Goal: Task Accomplishment & Management: Manage account settings

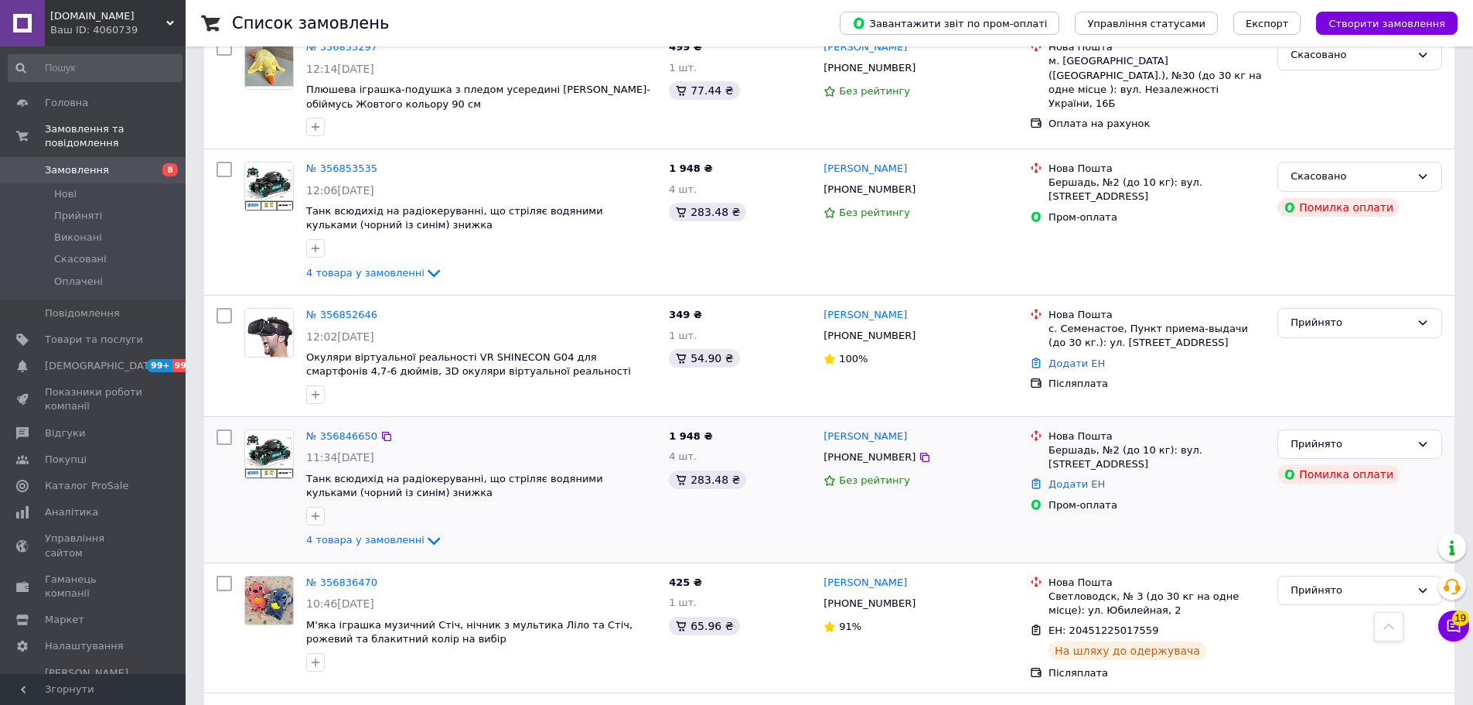
scroll to position [1848, 0]
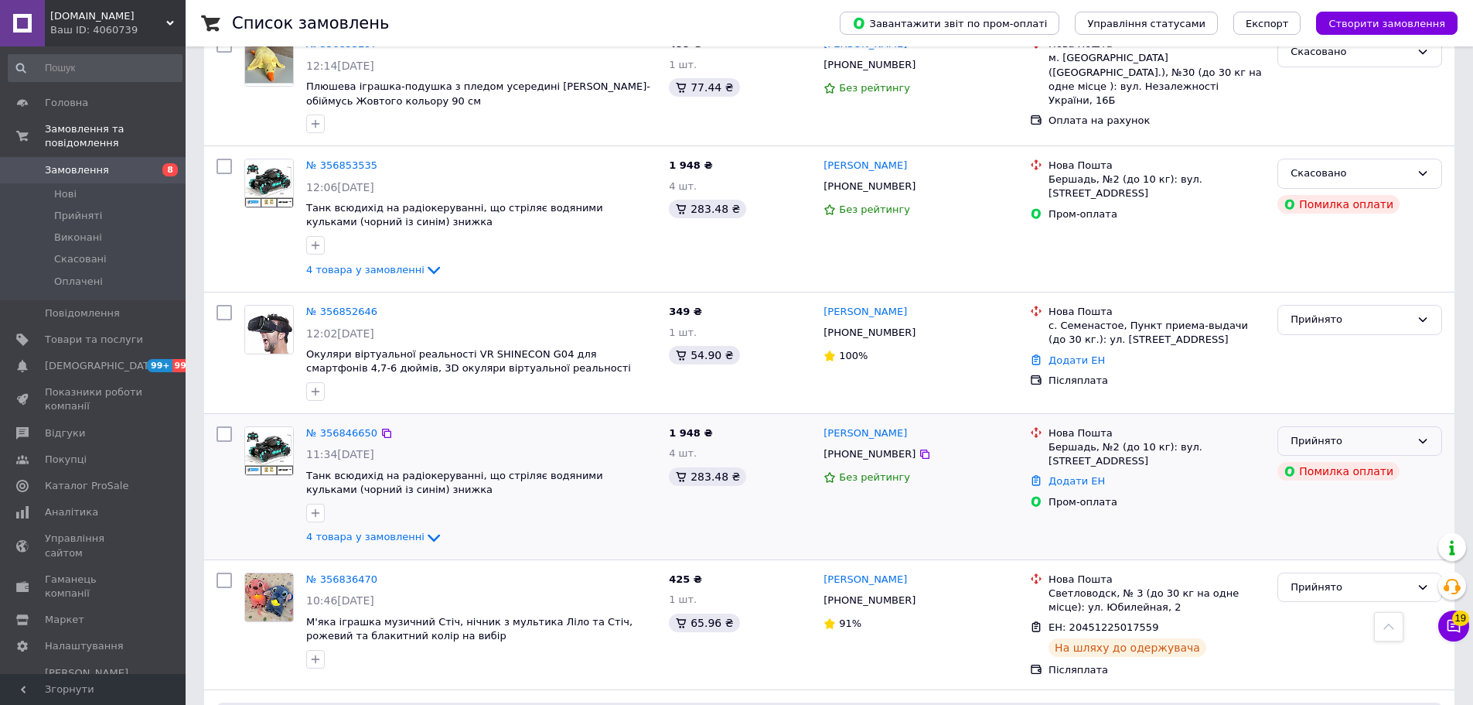
click at [718, 433] on div "Прийнято" at bounding box center [1351, 441] width 120 height 16
click at [380, 427] on icon at bounding box center [386, 433] width 12 height 12
click at [718, 426] on div "Прийнято" at bounding box center [1360, 441] width 165 height 30
click at [718, 487] on li "Скасовано" at bounding box center [1359, 501] width 163 height 29
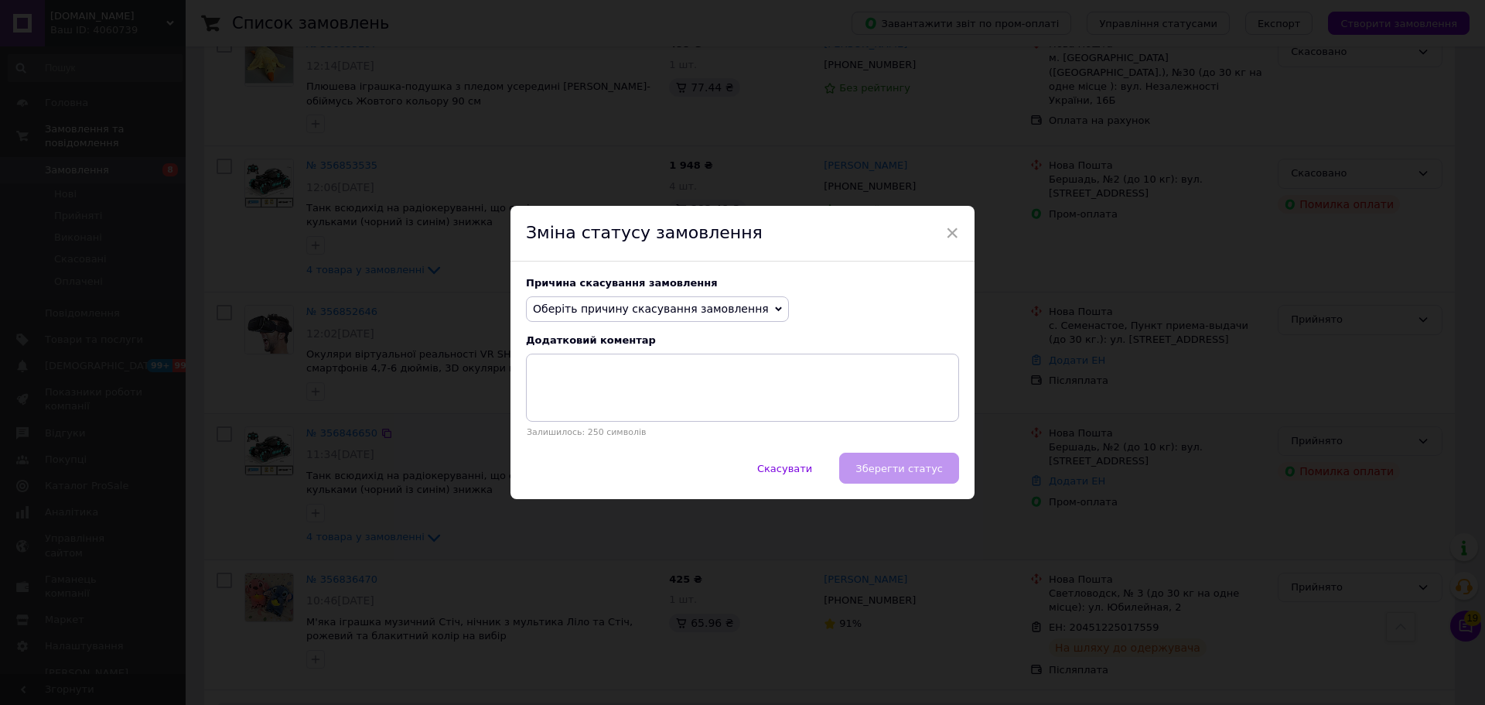
click at [684, 310] on span "Оберіть причину скасування замовлення" at bounding box center [651, 308] width 236 height 12
click at [635, 428] on li "Замовлення-дублікат" at bounding box center [657, 426] width 261 height 22
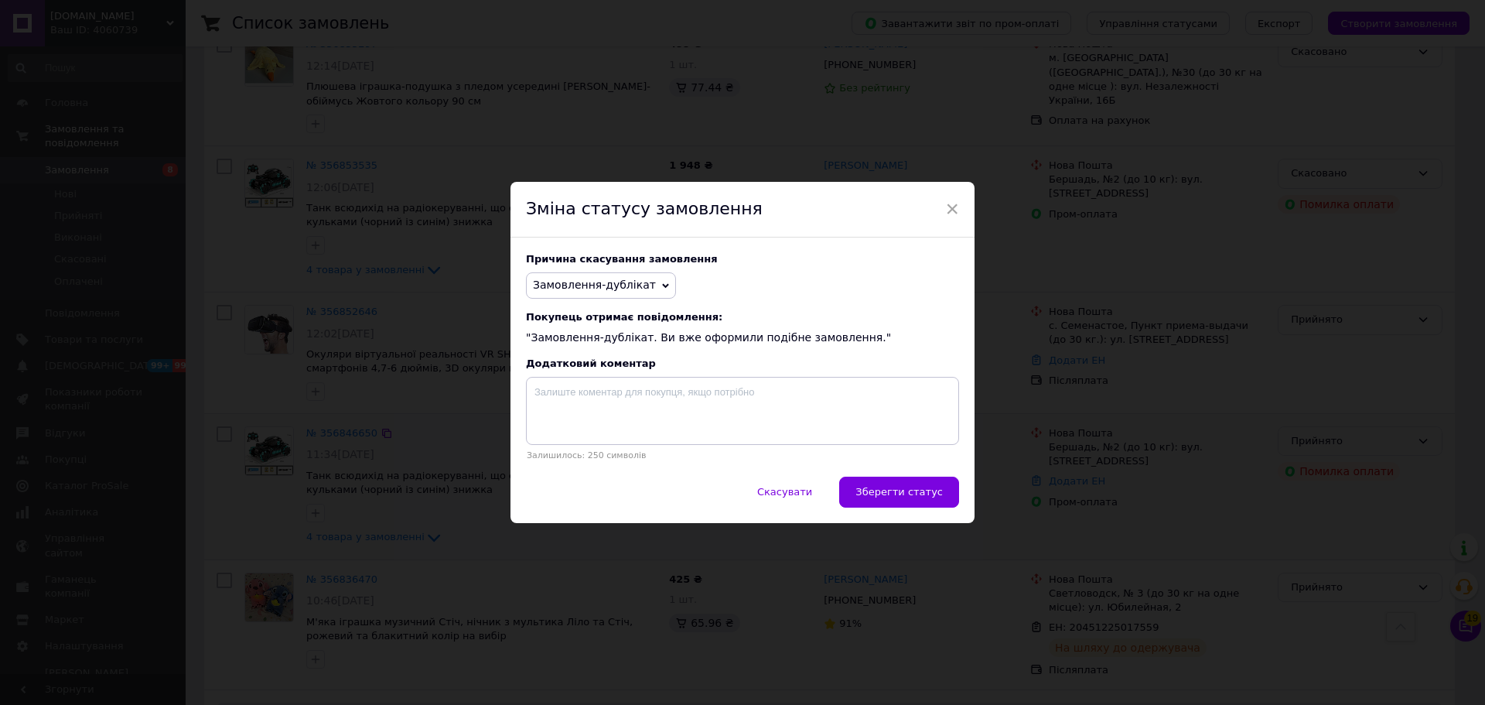
drag, startPoint x: 916, startPoint y: 486, endPoint x: 880, endPoint y: 557, distance: 79.5
click at [718, 486] on button "Зберегти статус" at bounding box center [899, 491] width 120 height 31
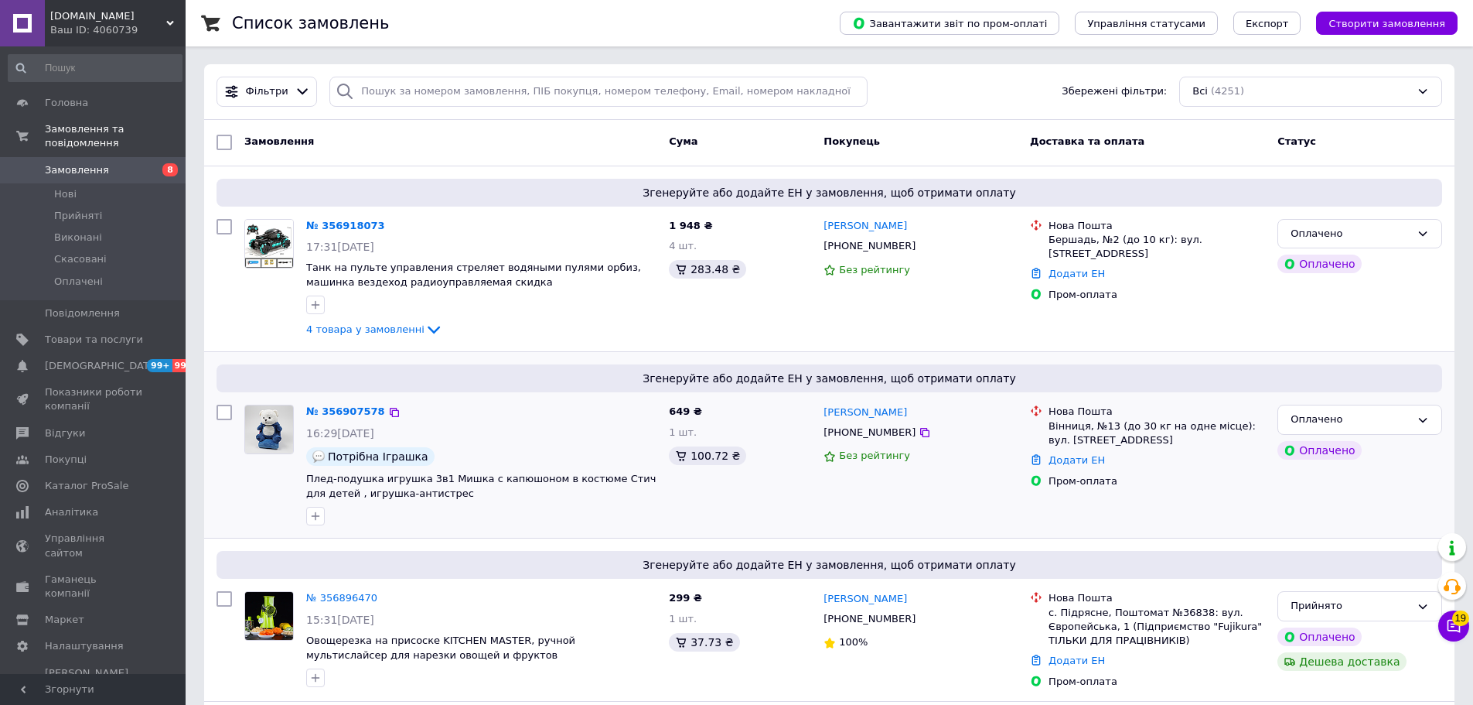
scroll to position [0, 0]
click at [388, 230] on icon at bounding box center [394, 226] width 12 height 12
click at [718, 273] on link "Додати ЕН" at bounding box center [1077, 274] width 56 height 12
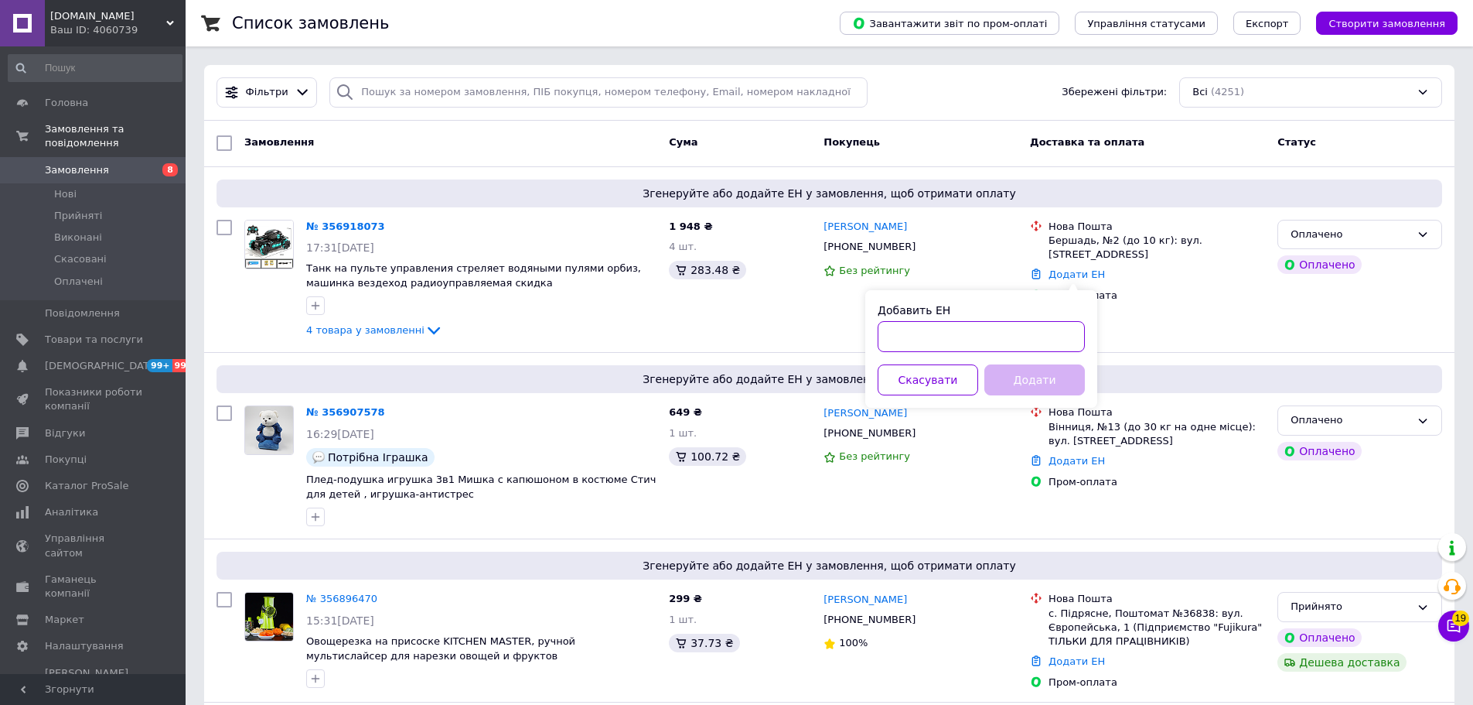
click at [718, 339] on input "Добавить ЕН" at bounding box center [981, 336] width 207 height 31
paste input "20451225337974"
type input "20451225337974"
click at [718, 380] on button "Додати" at bounding box center [1034, 379] width 101 height 31
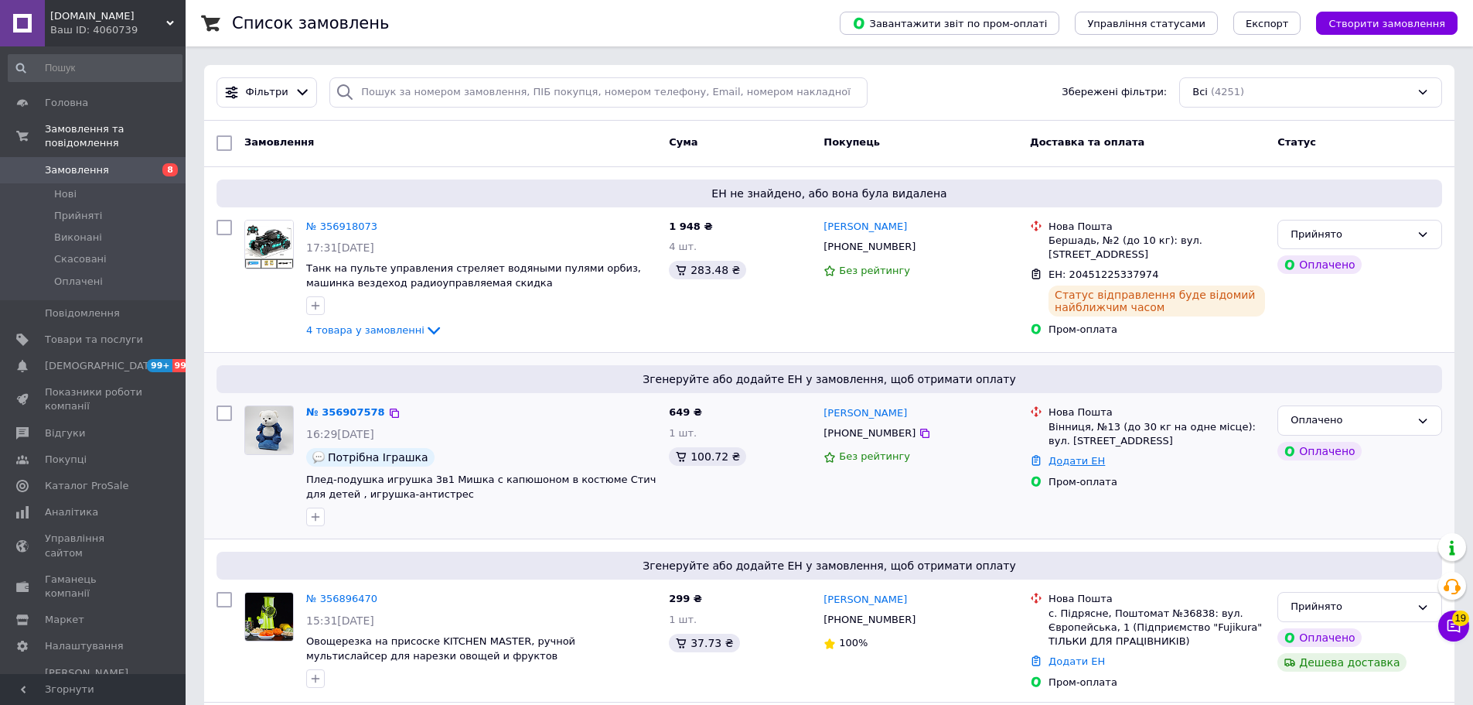
click at [718, 463] on link "Додати ЕН" at bounding box center [1077, 461] width 56 height 12
click at [718, 517] on input "Добавить ЕН" at bounding box center [981, 522] width 207 height 31
paste input "20451225343372"
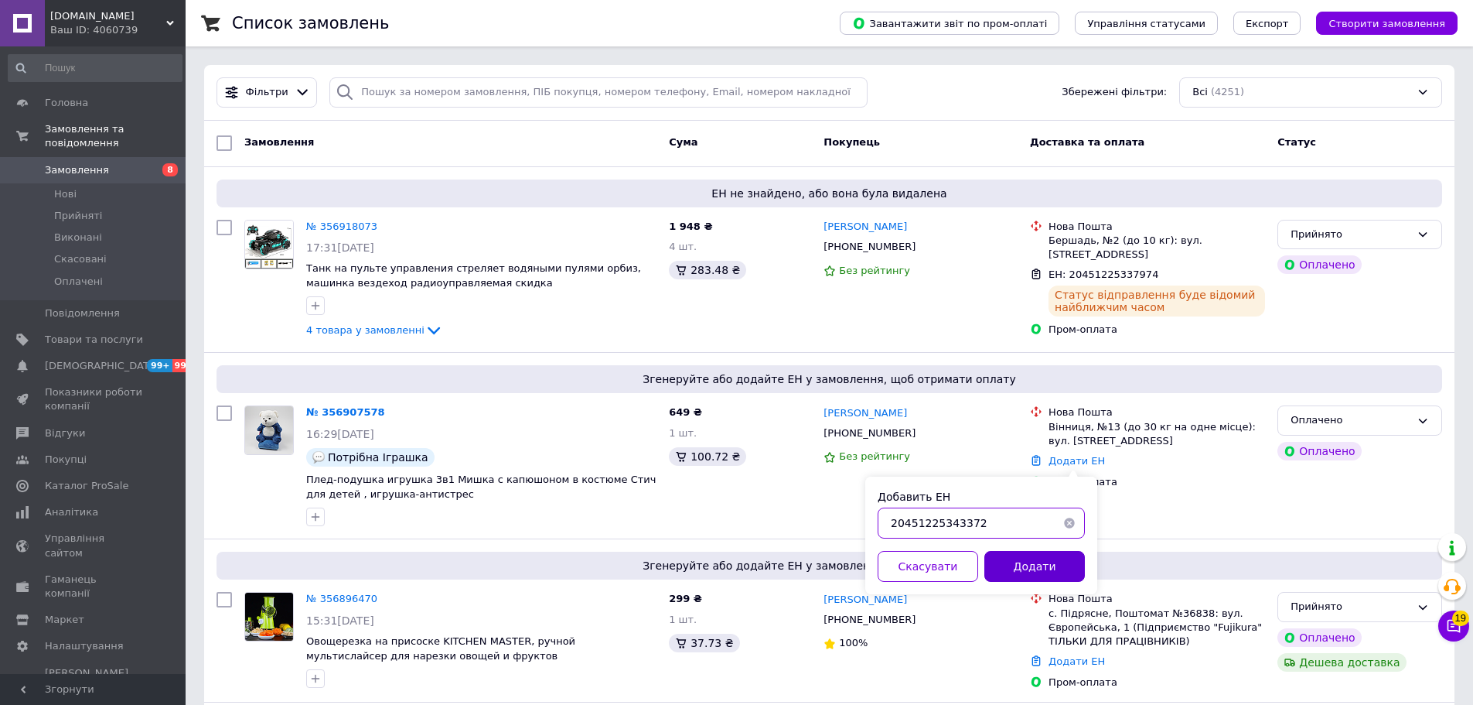
type input "20451225343372"
click at [718, 556] on button "Додати" at bounding box center [1034, 566] width 101 height 31
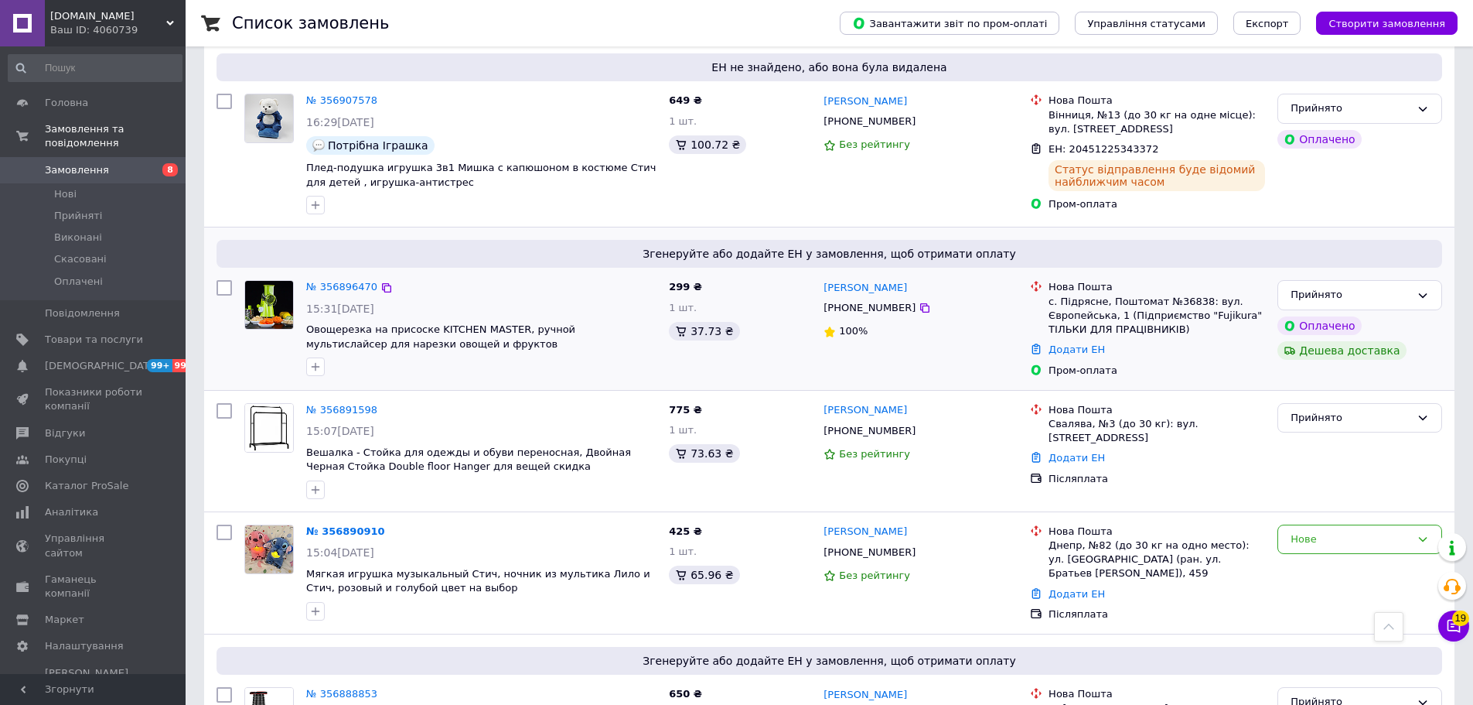
scroll to position [392, 0]
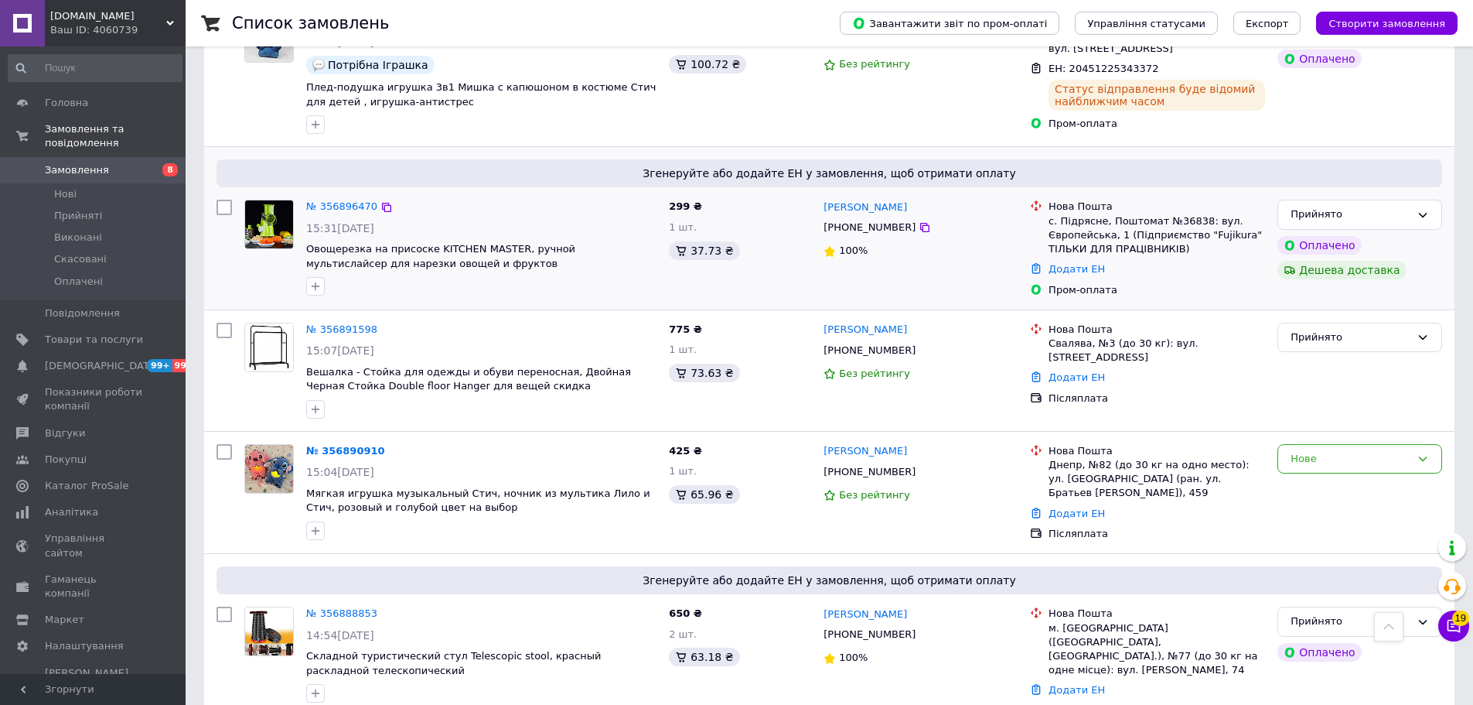
click at [370, 204] on div "№ 356896470" at bounding box center [342, 207] width 74 height 18
click at [380, 207] on icon at bounding box center [386, 207] width 12 height 12
click at [718, 275] on div "Додати ЕН" at bounding box center [1157, 269] width 223 height 21
click at [718, 271] on link "Додати ЕН" at bounding box center [1077, 269] width 56 height 12
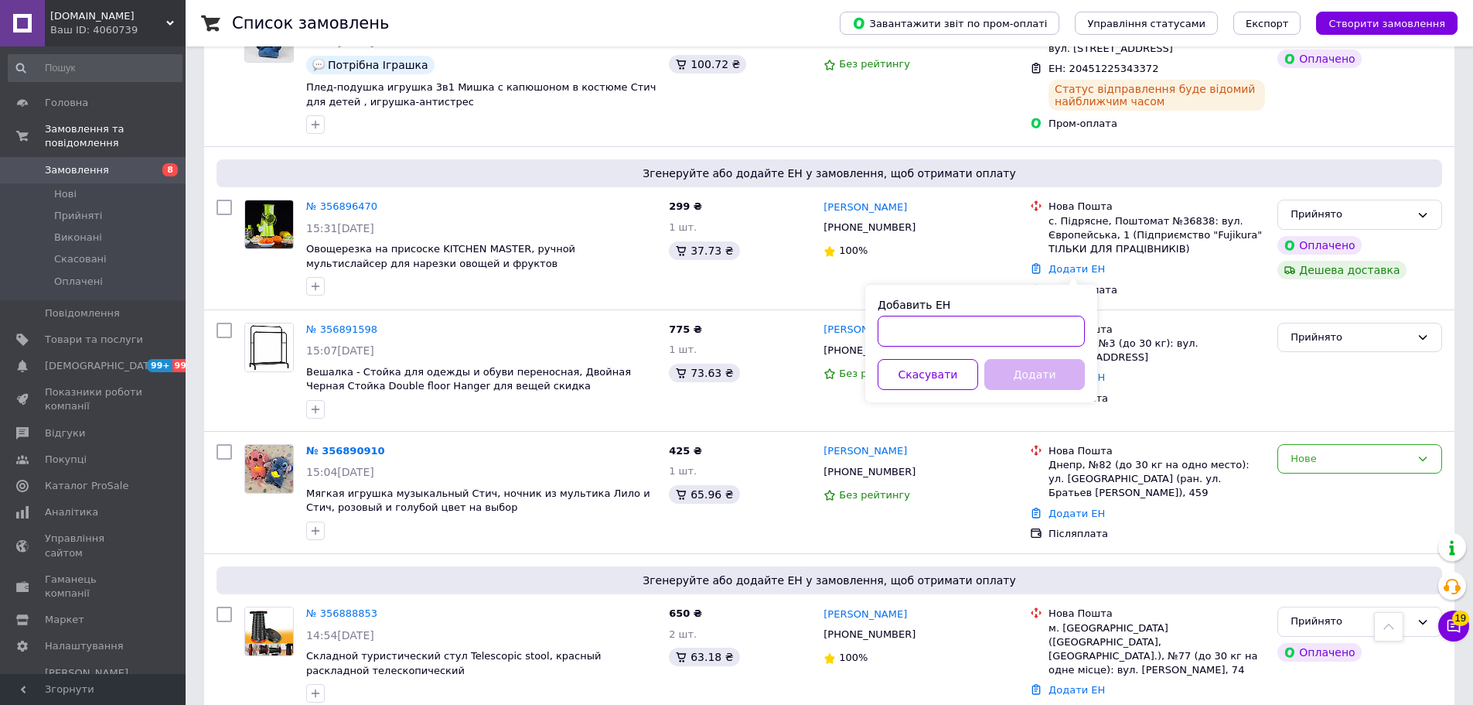
click at [718, 337] on input "Добавить ЕН" at bounding box center [981, 331] width 207 height 31
paste input "20451225344026"
type input "20451225344026"
click at [718, 378] on button "Додати" at bounding box center [1034, 374] width 101 height 31
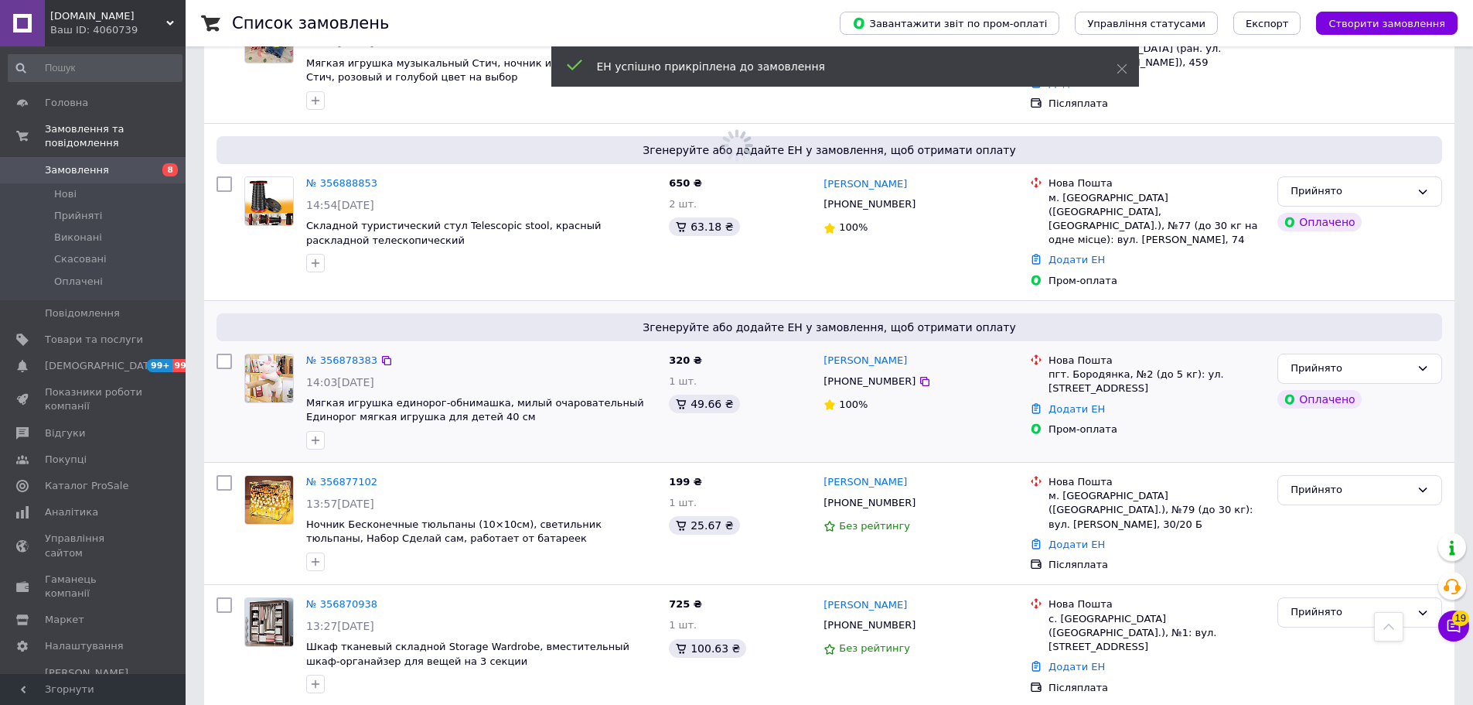
scroll to position [826, 0]
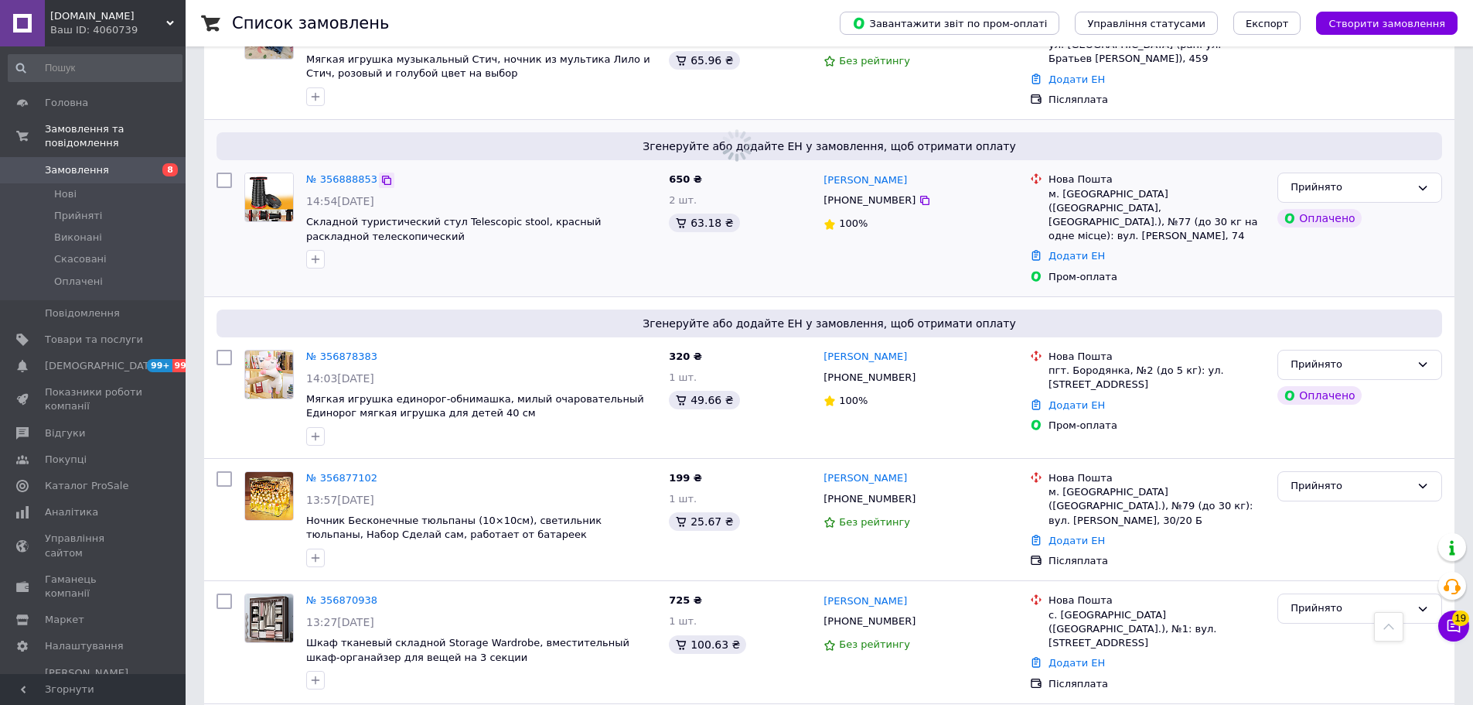
click at [380, 176] on icon at bounding box center [386, 180] width 12 height 12
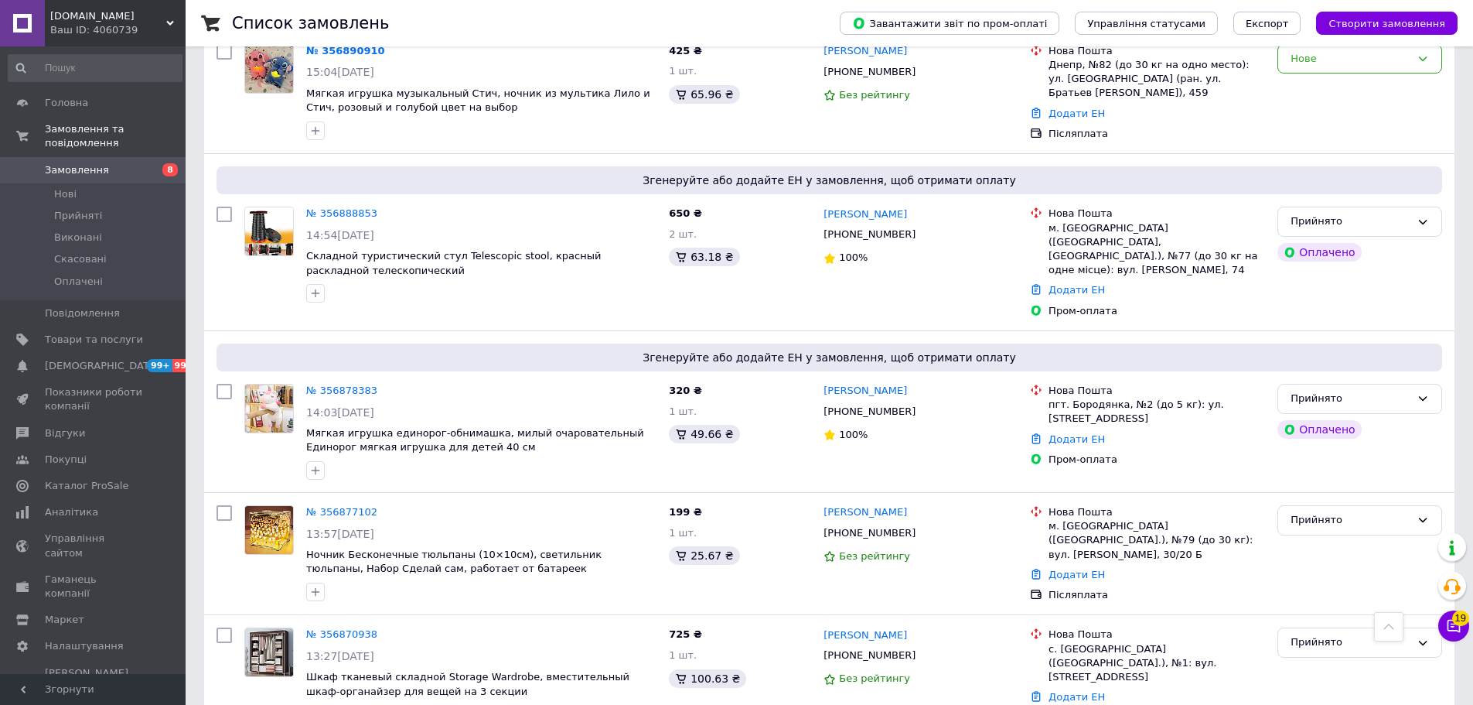
scroll to position [860, 0]
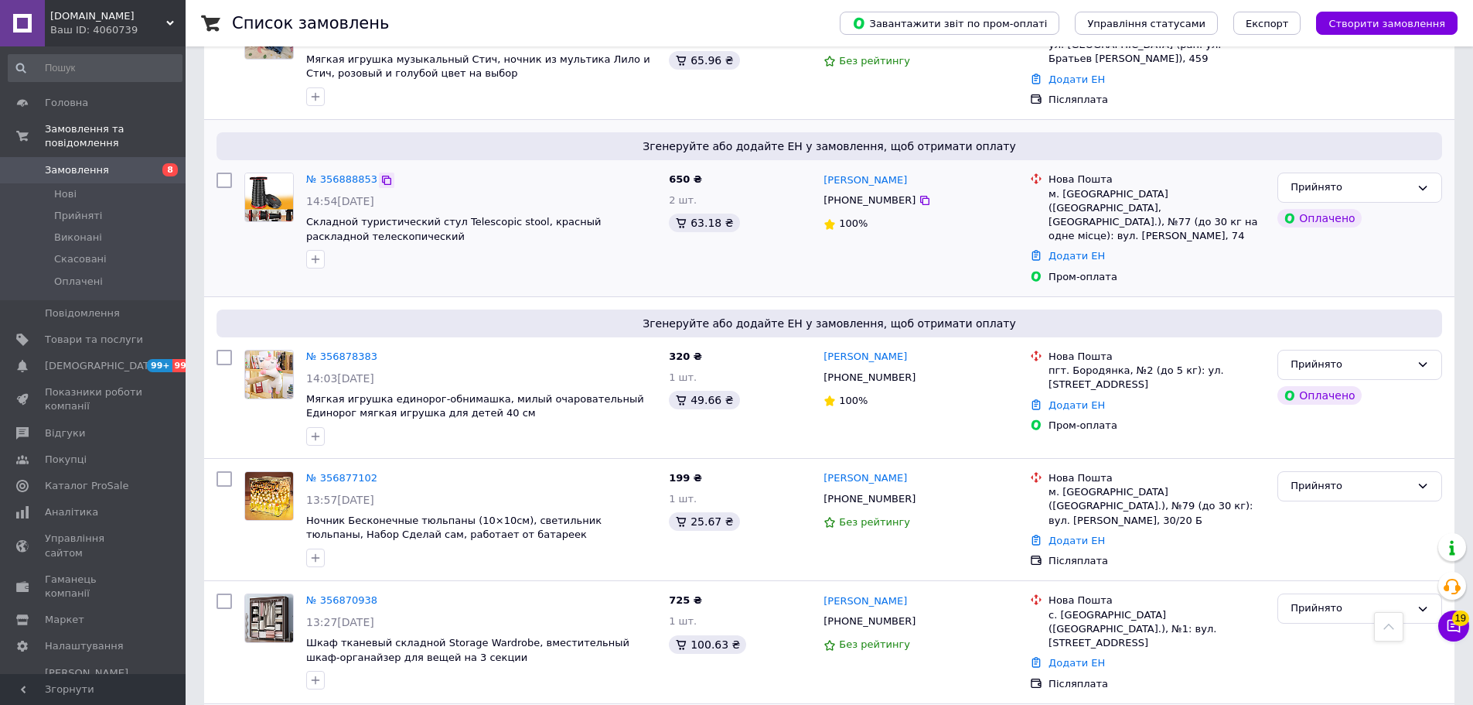
click at [381, 179] on div at bounding box center [386, 179] width 15 height 15
click at [380, 180] on icon at bounding box center [386, 180] width 12 height 12
click at [718, 250] on link "Додати ЕН" at bounding box center [1077, 256] width 56 height 12
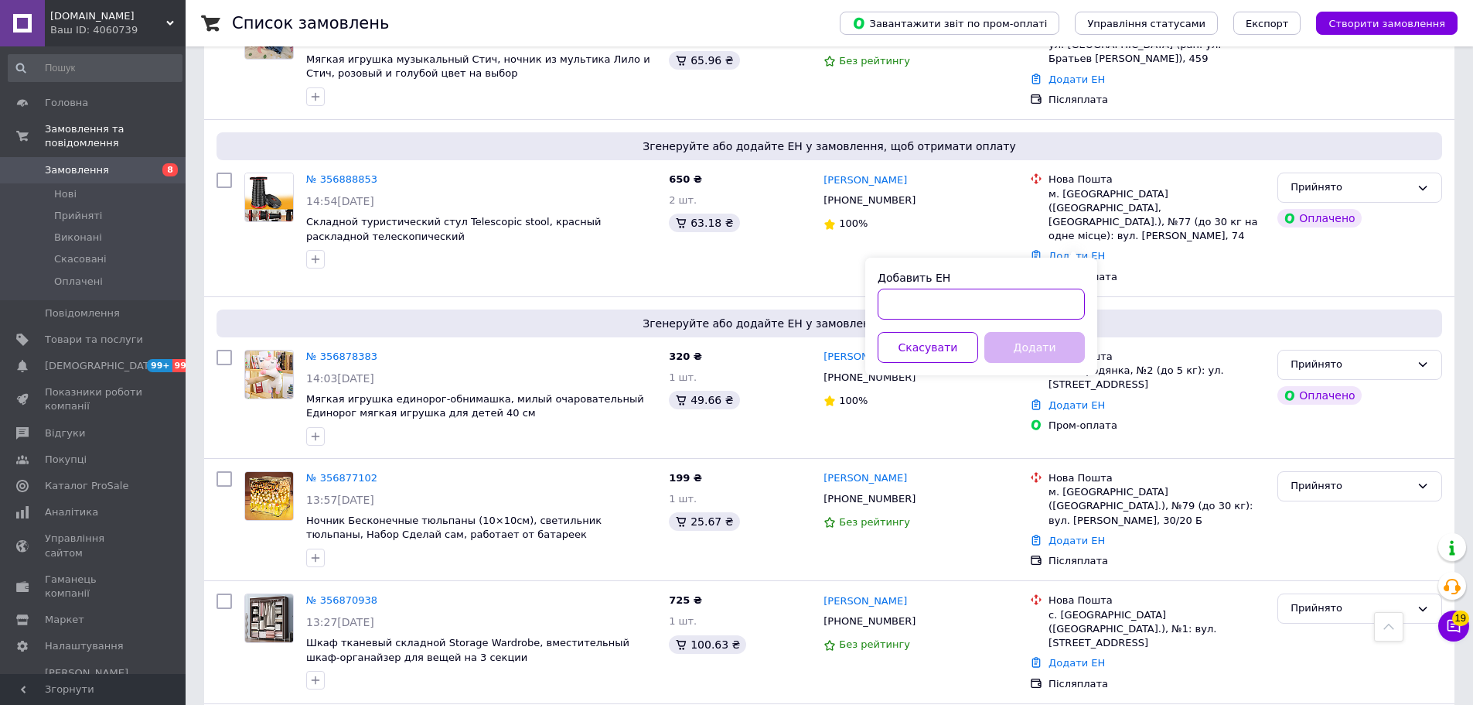
drag, startPoint x: 1043, startPoint y: 288, endPoint x: 1037, endPoint y: 311, distance: 23.3
click at [718, 289] on input "Добавить ЕН" at bounding box center [981, 303] width 207 height 31
paste input "20451225344699"
type input "20451225344699"
click at [718, 357] on button "Додати" at bounding box center [1034, 347] width 101 height 31
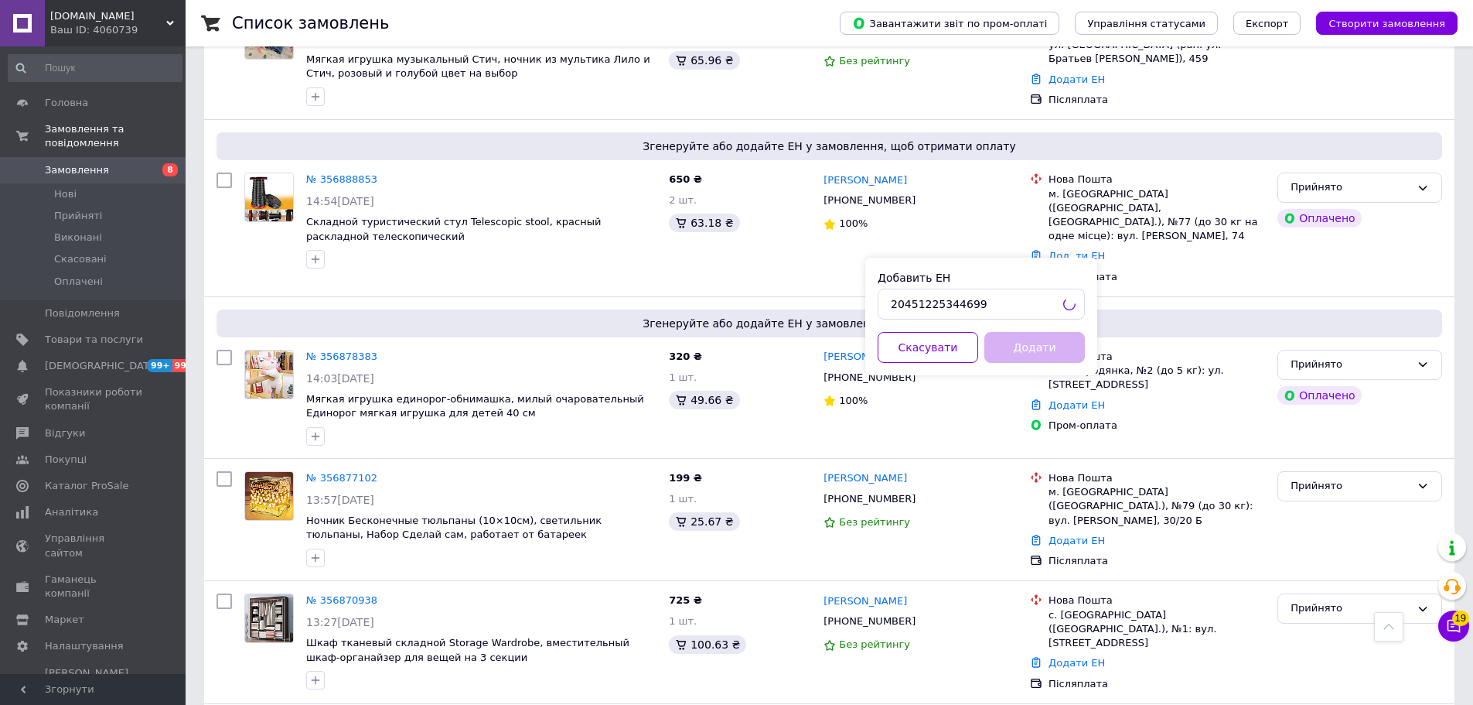
click at [718, 354] on div "Додати" at bounding box center [1034, 347] width 107 height 31
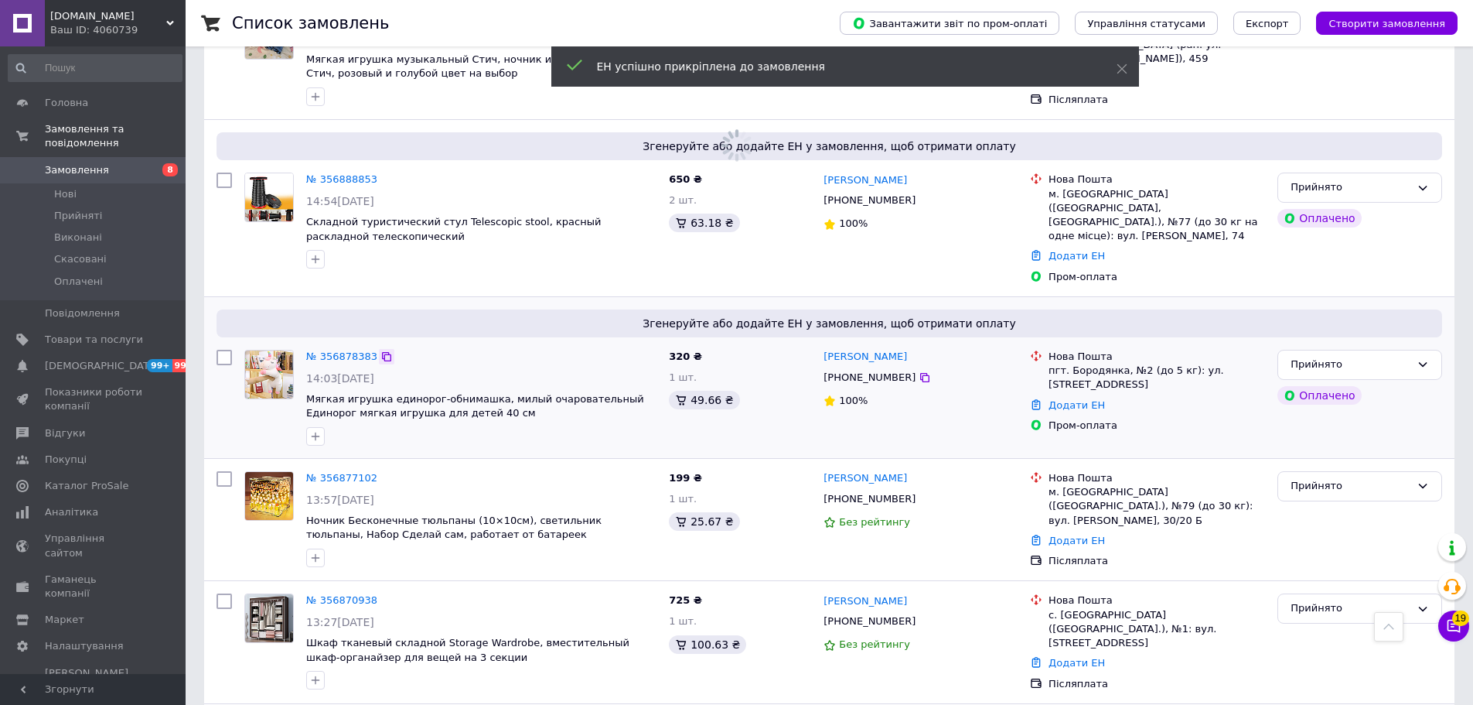
click at [380, 350] on icon at bounding box center [386, 356] width 12 height 12
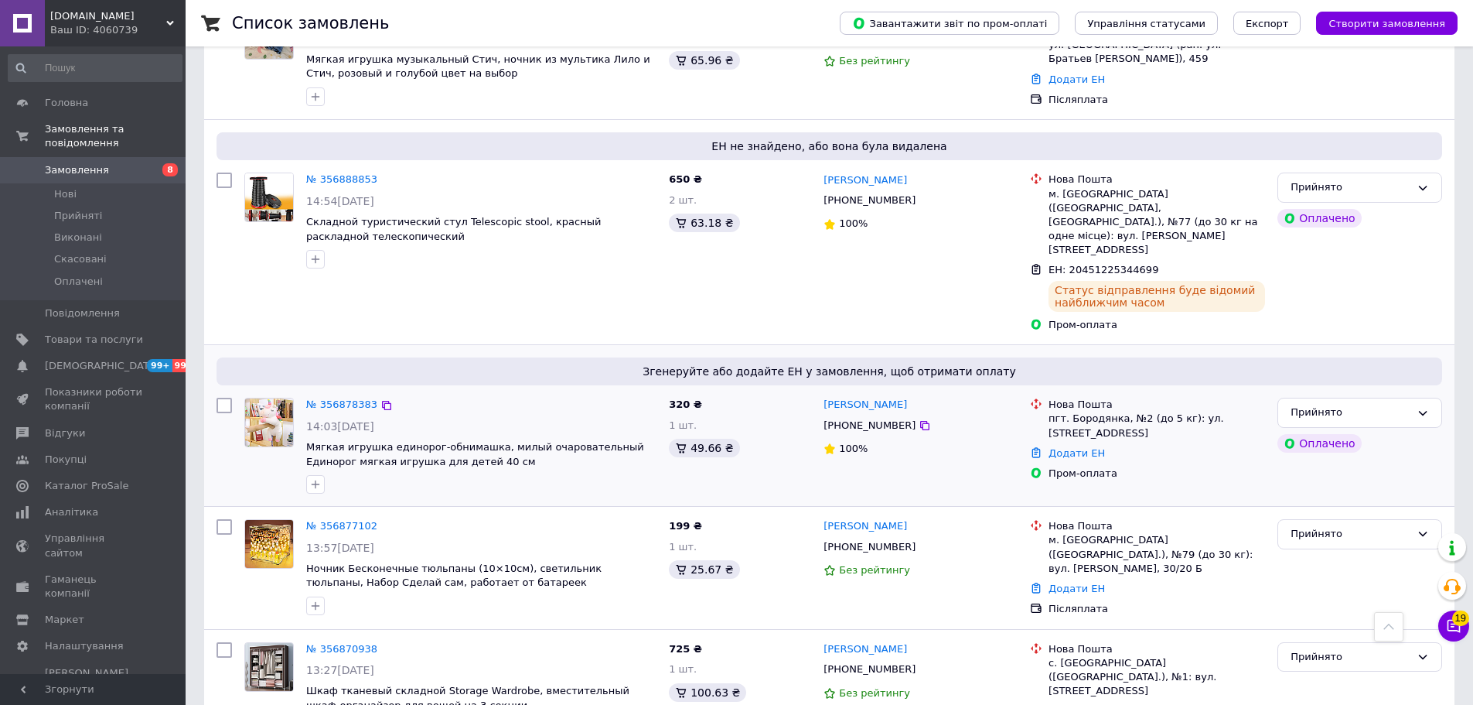
click at [718, 432] on ul "Нова Пошта пгт. Бородянка, №2 (до 5 кг): ул. [STREET_ADDRESS] Додати ЕН Пром-оп…" at bounding box center [1147, 438] width 235 height 89
click at [718, 443] on div "Додати ЕН" at bounding box center [1157, 453] width 223 height 21
click at [718, 447] on link "Додати ЕН" at bounding box center [1077, 453] width 56 height 12
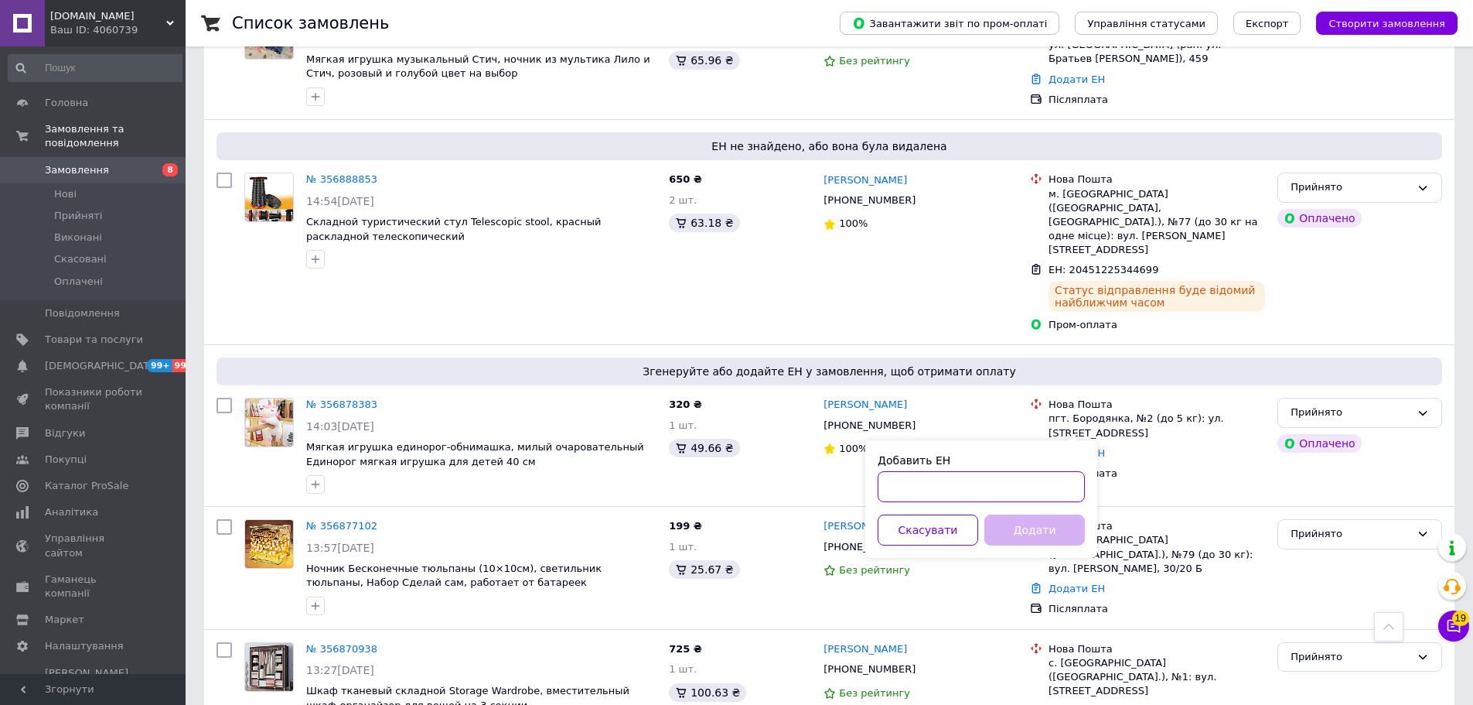
click at [718, 495] on input "Добавить ЕН" at bounding box center [981, 486] width 207 height 31
paste input "20451225344999"
type input "20451225344999"
click at [718, 531] on button "Додати" at bounding box center [1034, 529] width 101 height 31
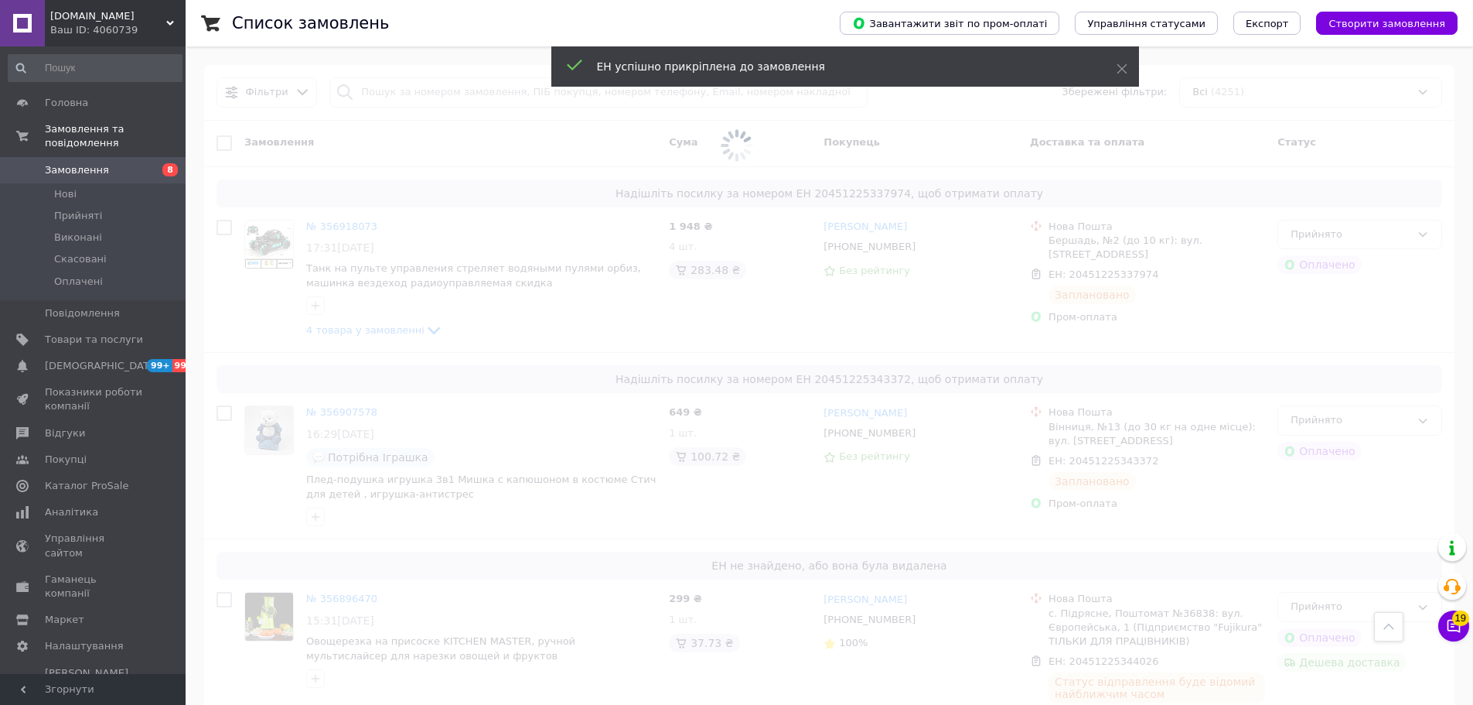
scroll to position [0, 0]
